Goal: Information Seeking & Learning: Learn about a topic

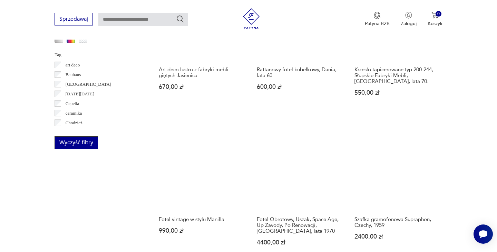
scroll to position [654, 0]
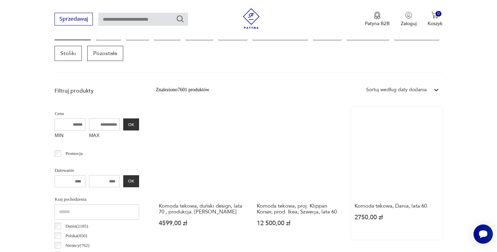
scroll to position [199, 0]
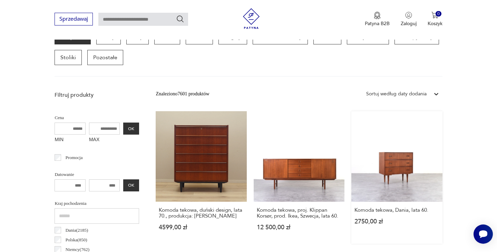
click at [351, 149] on link "Komoda tekowa, Dania, lata 60. 2750,00 zł" at bounding box center [396, 177] width 91 height 133
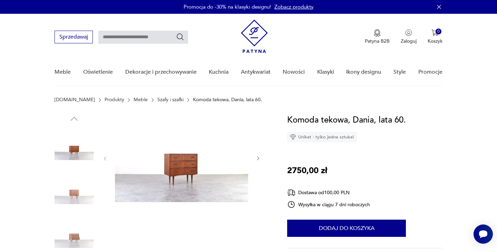
click at [78, 192] on img at bounding box center [73, 191] width 39 height 39
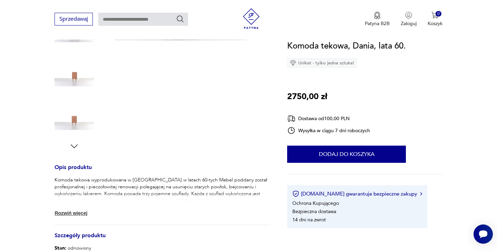
scroll to position [171, 0]
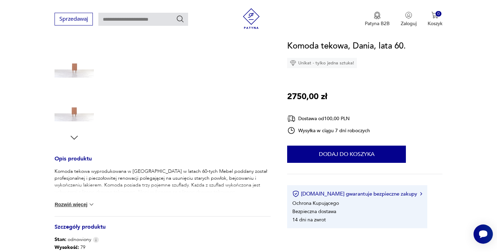
click at [90, 205] on img at bounding box center [91, 204] width 7 height 7
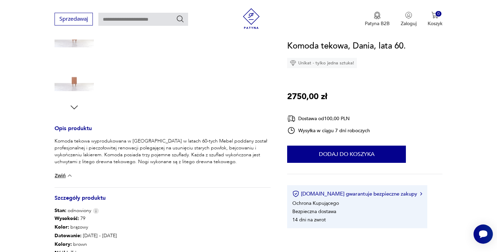
scroll to position [287, 0]
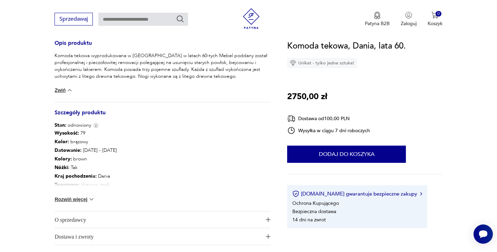
click at [91, 199] on img at bounding box center [91, 199] width 7 height 7
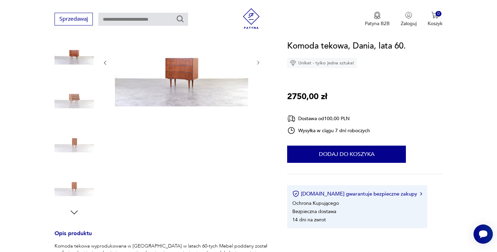
scroll to position [55, 0]
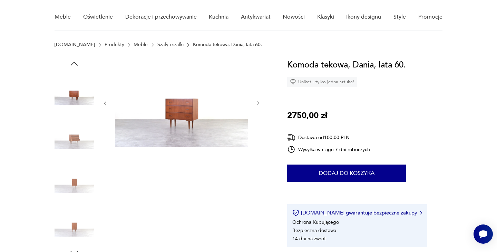
click at [182, 110] on img at bounding box center [181, 103] width 133 height 89
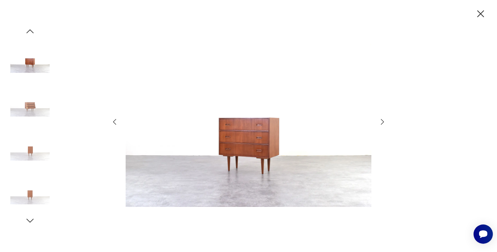
scroll to position [24, 0]
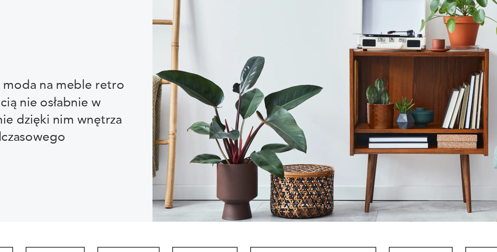
scroll to position [134, 0]
